Goal: Information Seeking & Learning: Learn about a topic

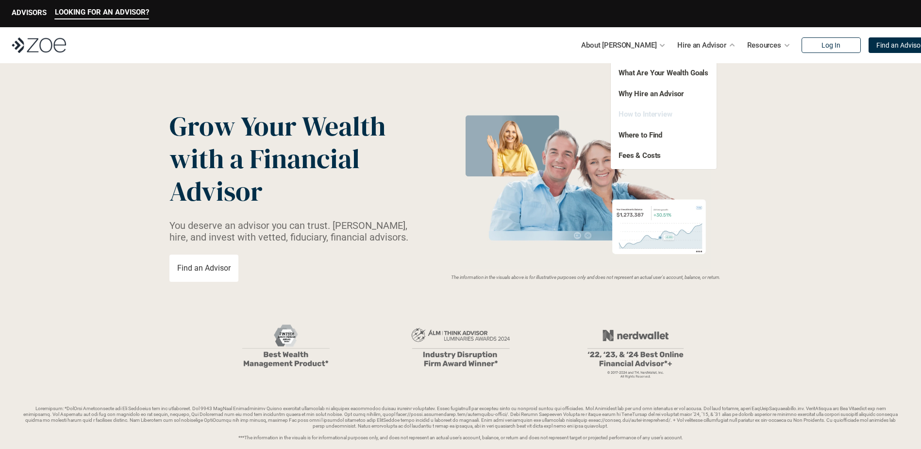
click at [647, 115] on link "How to Interview" at bounding box center [646, 114] width 54 height 9
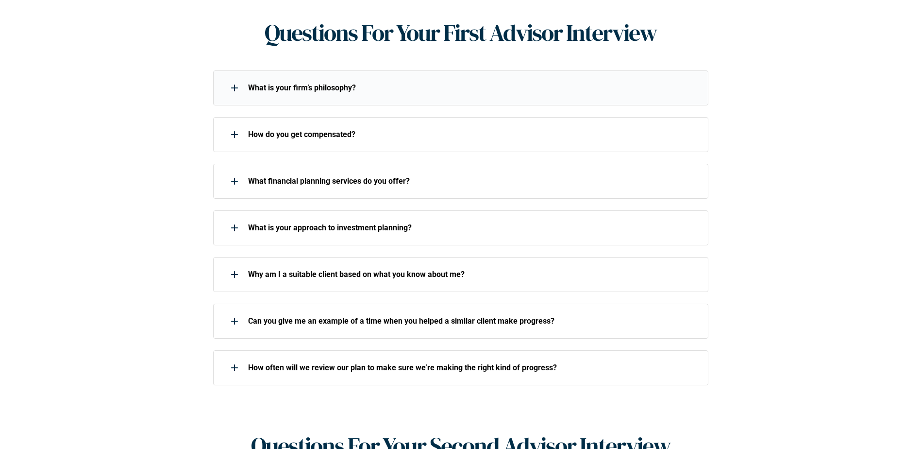
scroll to position [437, 0]
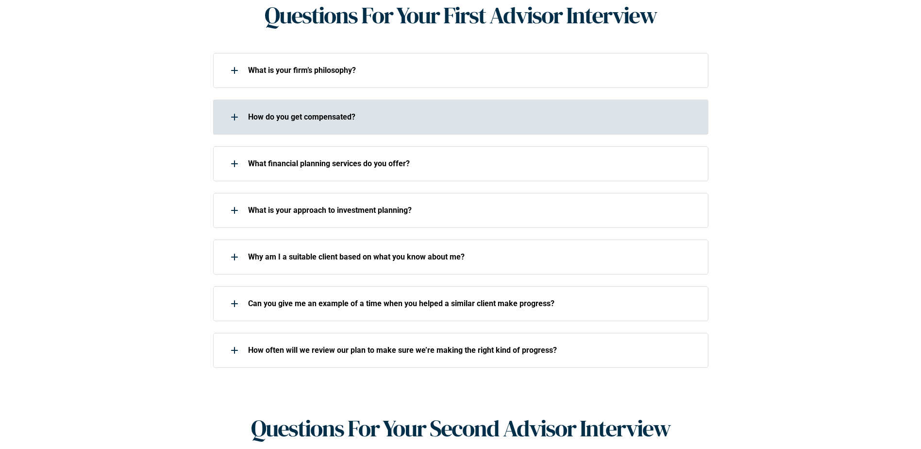
click at [293, 100] on div "How do you get compensated?" at bounding box center [460, 117] width 495 height 35
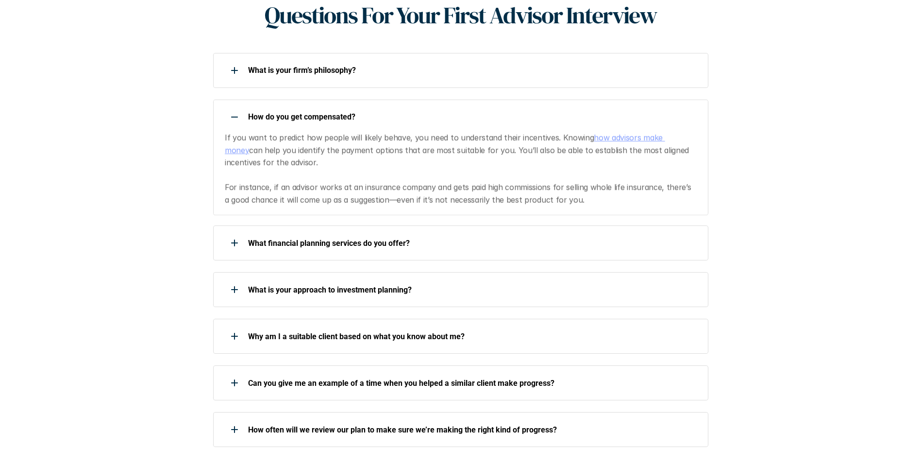
click at [293, 107] on div "How do you get compensated?" at bounding box center [454, 116] width 483 height 19
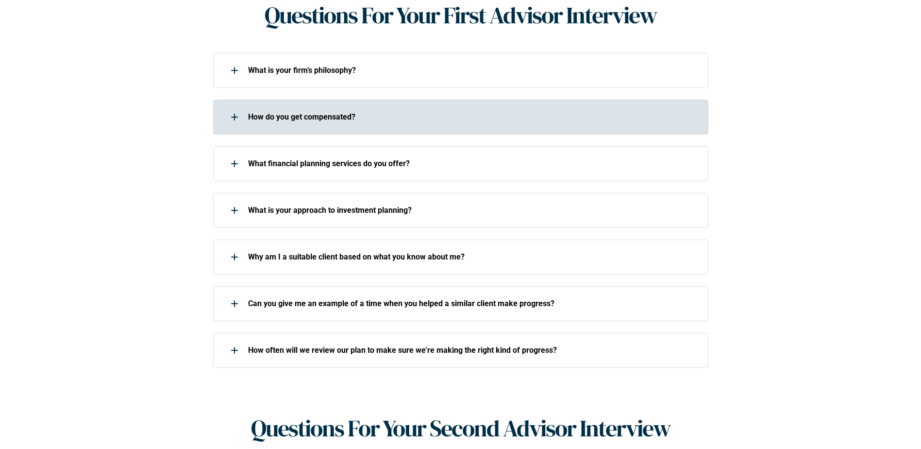
click at [293, 107] on div "How do you get compensated?" at bounding box center [454, 116] width 483 height 19
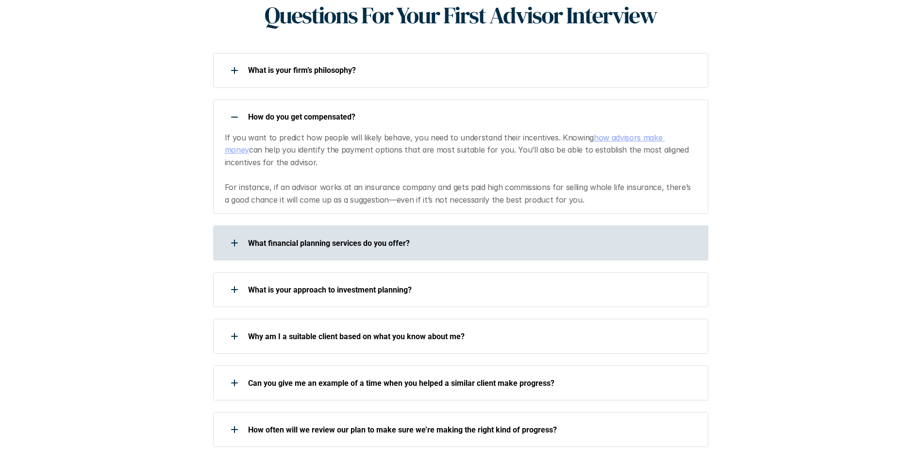
click at [336, 238] on p "What financial planning services do you offer?" at bounding box center [472, 242] width 448 height 9
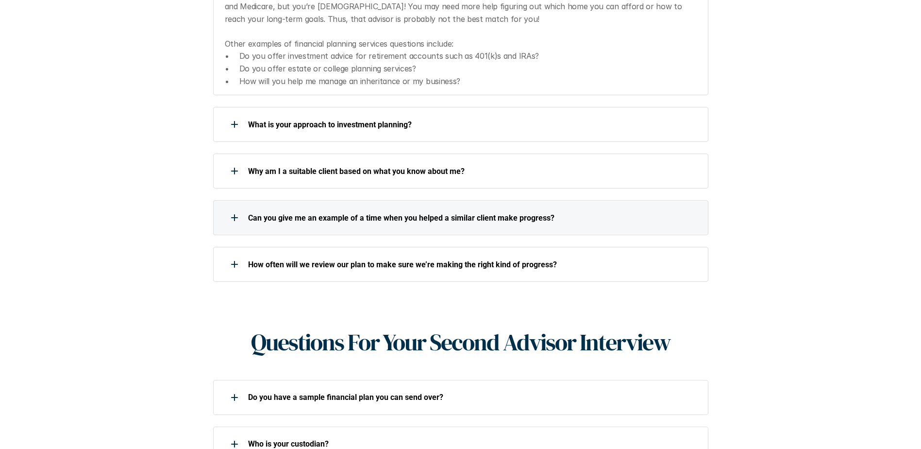
scroll to position [729, 0]
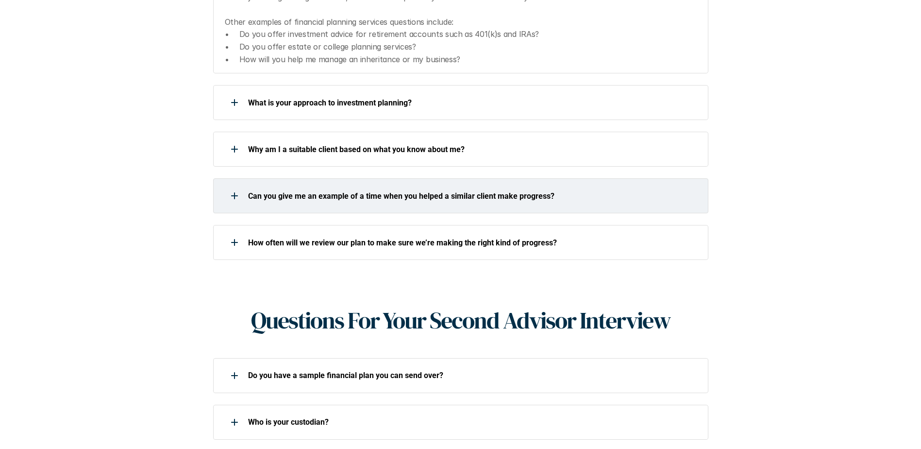
click at [274, 194] on div "Can you give me an example of a time when you helped a similar client make prog…" at bounding box center [460, 195] width 495 height 35
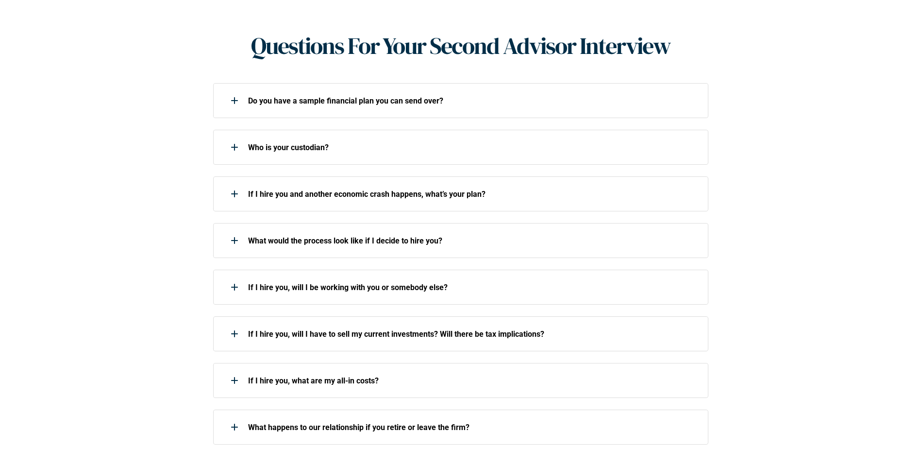
scroll to position [1069, 0]
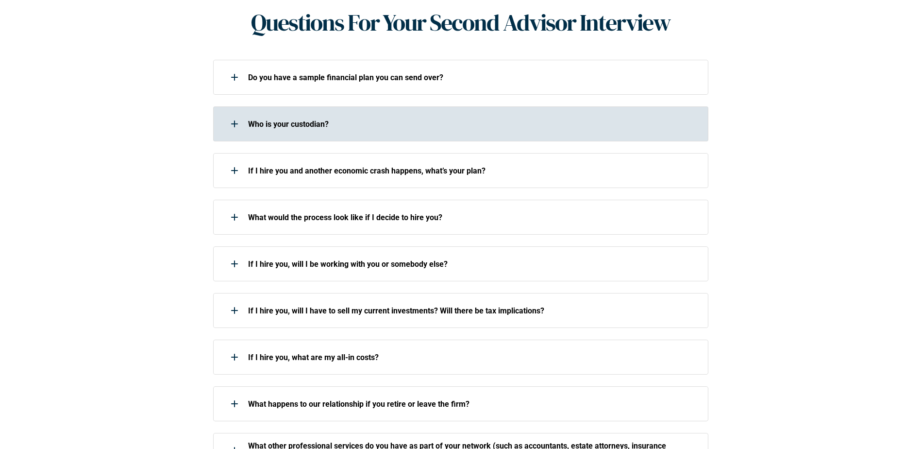
click at [289, 119] on p "Who is your custodian?" at bounding box center [472, 123] width 448 height 9
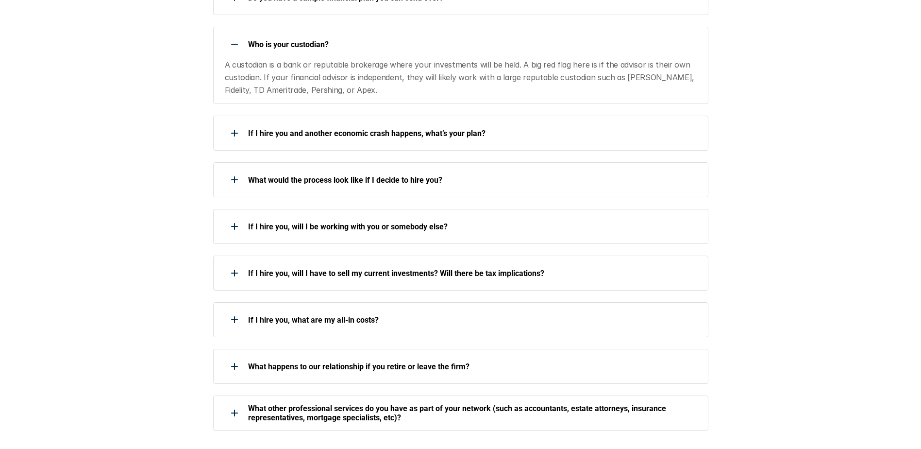
scroll to position [1166, 0]
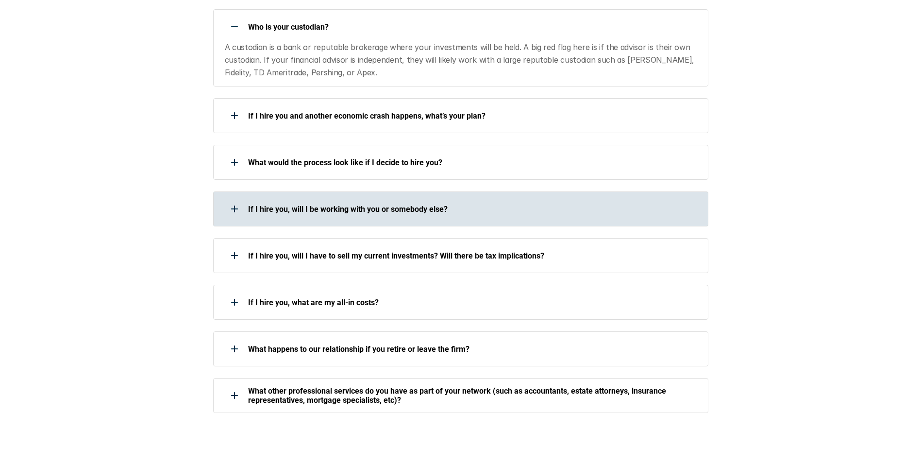
click at [289, 199] on div "If I hire you, will I be working with you or somebody else?" at bounding box center [454, 208] width 483 height 19
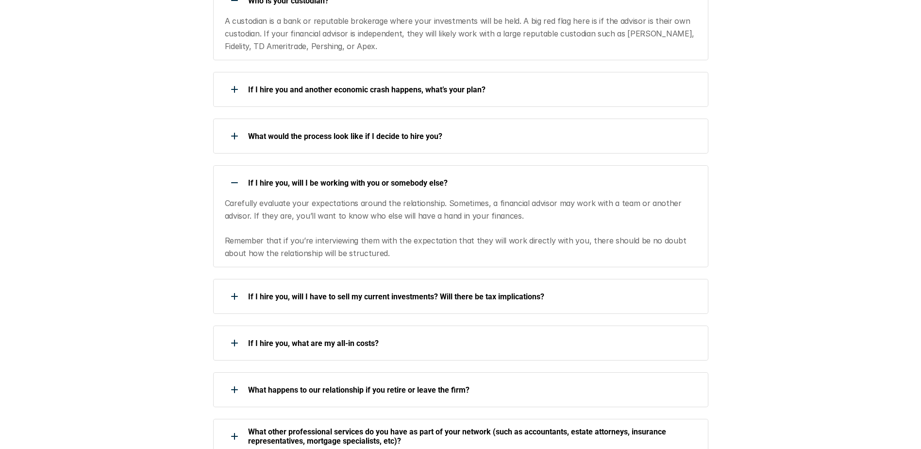
scroll to position [1214, 0]
